Goal: Information Seeking & Learning: Learn about a topic

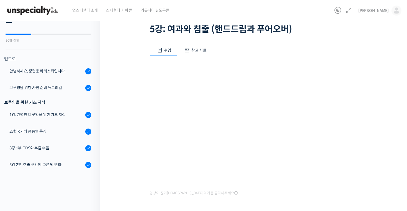
scroll to position [335, 0]
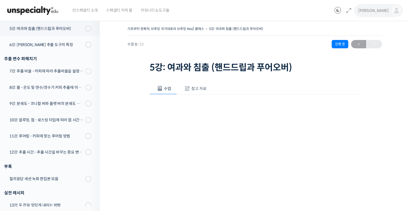
click at [383, 12] on span "[PERSON_NAME]" at bounding box center [373, 10] width 30 height 5
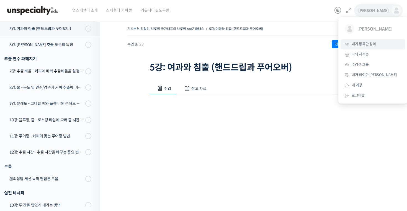
click at [370, 44] on span "내가 등록한 강의" at bounding box center [364, 44] width 24 height 5
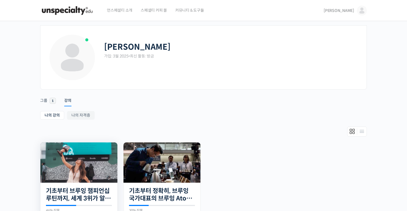
click at [87, 175] on img at bounding box center [78, 162] width 77 height 40
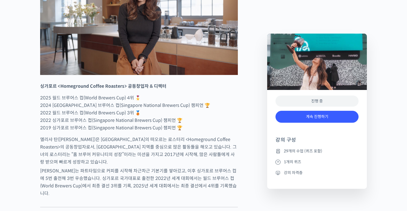
scroll to position [312, 0]
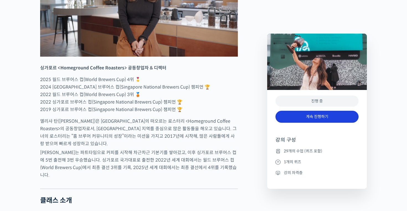
click at [319, 119] on link "계속 진행하기" at bounding box center [317, 117] width 83 height 12
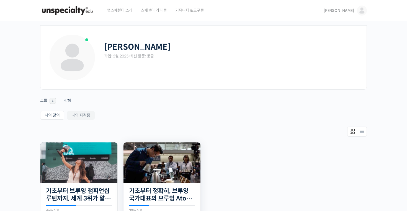
click at [151, 166] on img at bounding box center [162, 162] width 77 height 40
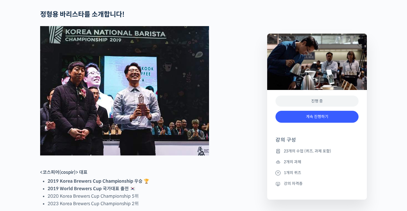
scroll to position [234, 0]
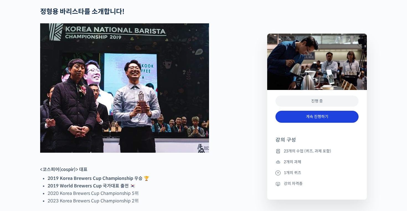
click at [310, 121] on link "계속 진행하기" at bounding box center [317, 117] width 83 height 12
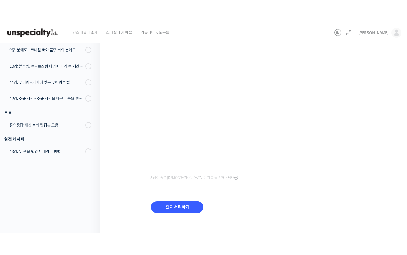
scroll to position [37, 0]
